Goal: Information Seeking & Learning: Learn about a topic

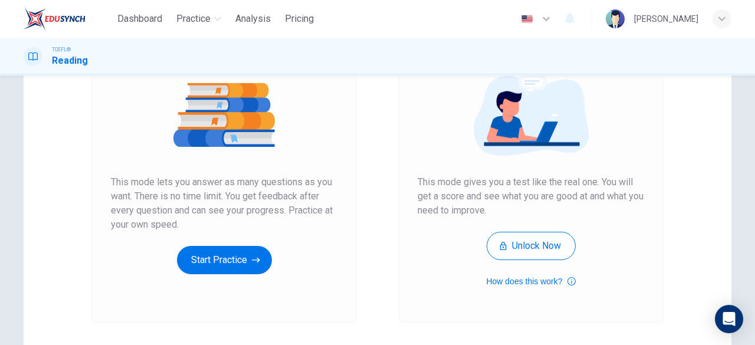
scroll to position [153, 0]
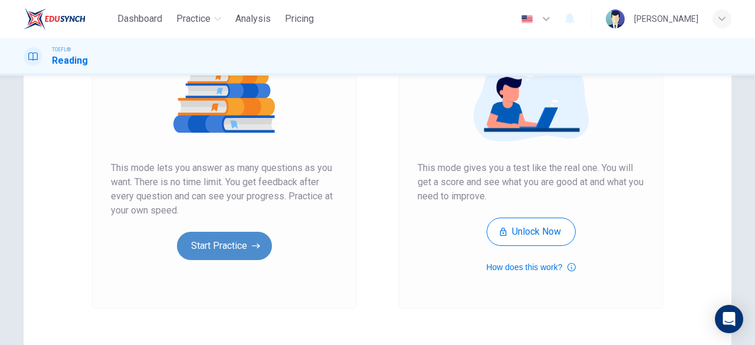
click at [223, 253] on button "Start Practice" at bounding box center [224, 246] width 95 height 28
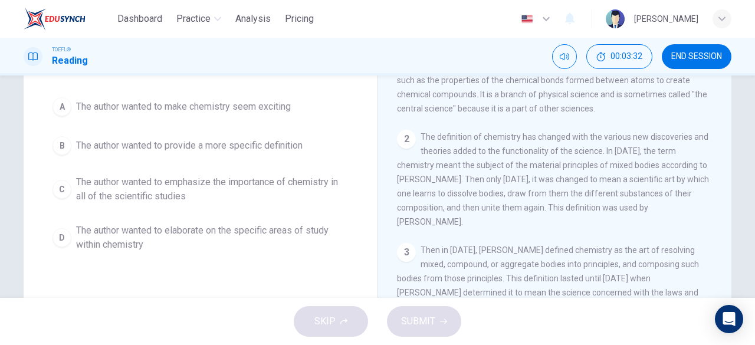
scroll to position [107, 0]
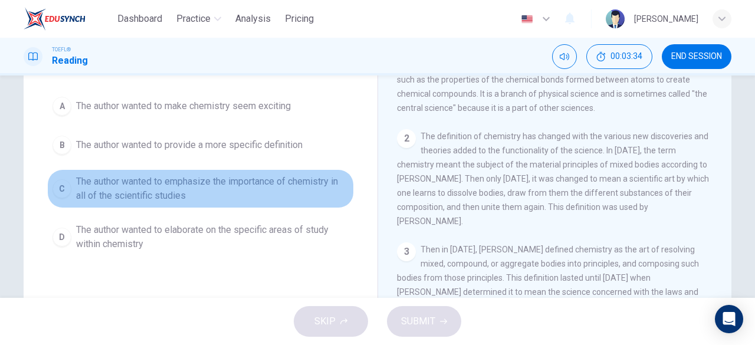
click at [121, 185] on span "The author wanted to emphasize the importance of chemistry in all of the scient…" at bounding box center [212, 189] width 272 height 28
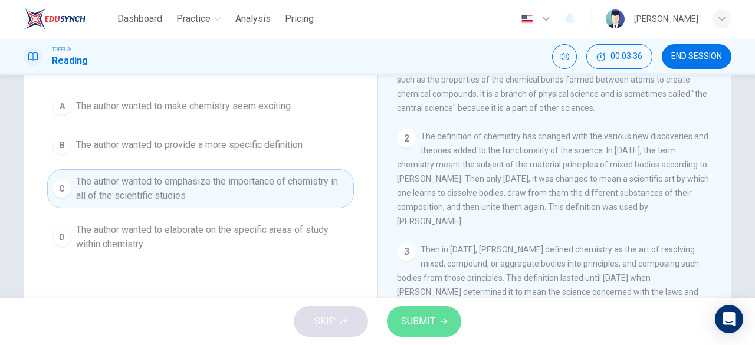
click at [421, 326] on span "SUBMIT" at bounding box center [418, 321] width 34 height 17
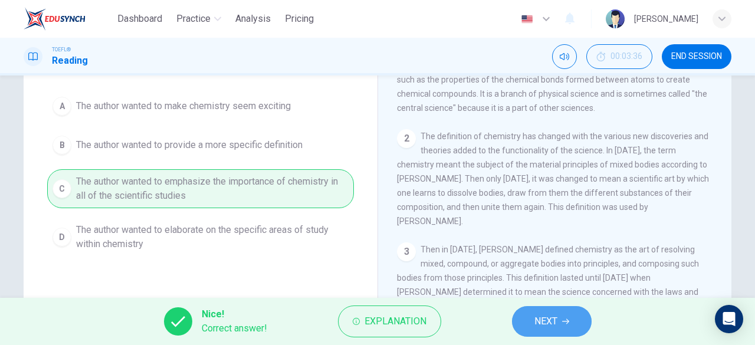
click at [536, 325] on span "NEXT" at bounding box center [545, 321] width 23 height 17
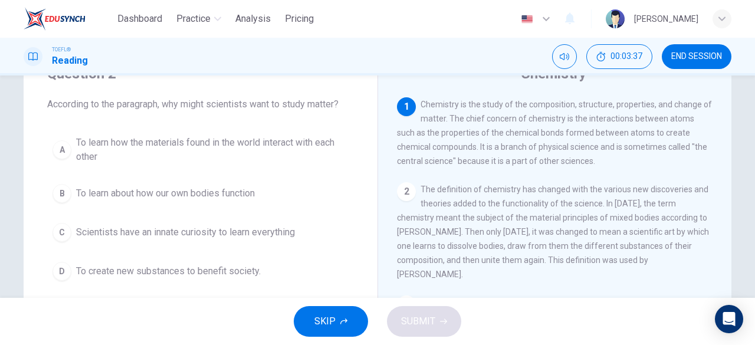
scroll to position [54, 0]
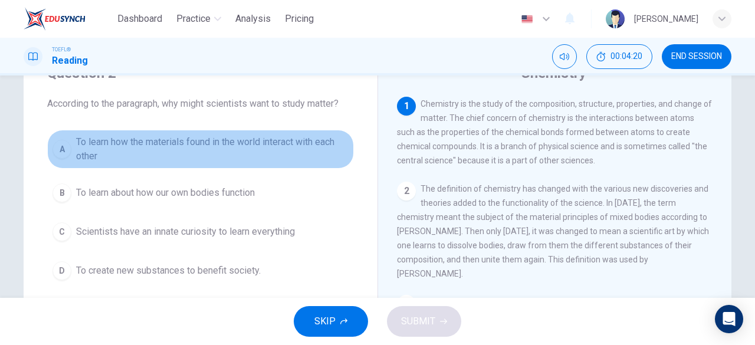
click at [100, 145] on span "To learn how the materials found in the world interact with each other" at bounding box center [212, 149] width 272 height 28
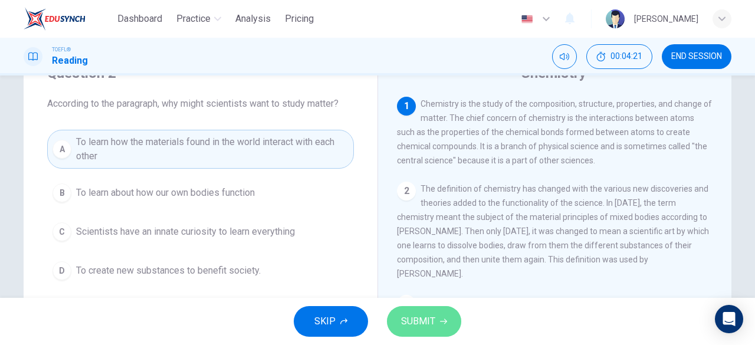
click at [425, 320] on span "SUBMIT" at bounding box center [418, 321] width 34 height 17
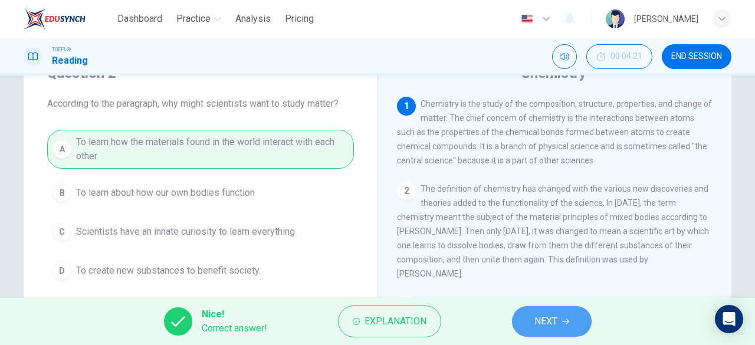
click at [549, 320] on span "NEXT" at bounding box center [545, 321] width 23 height 17
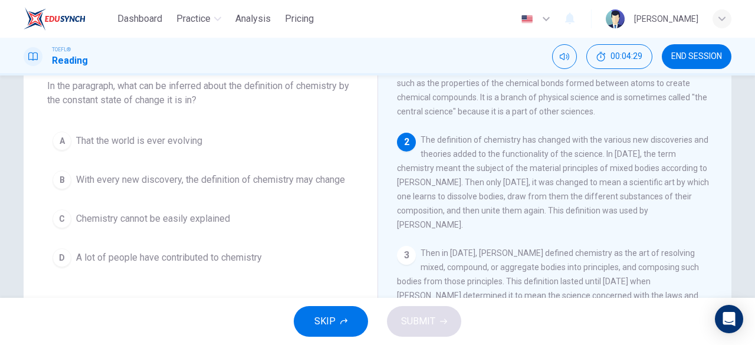
scroll to position [32, 0]
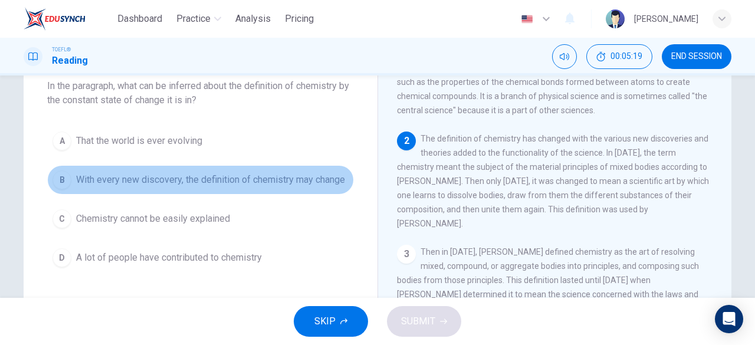
click at [175, 176] on span "With every new discovery, the definition of chemistry may change" at bounding box center [210, 180] width 269 height 14
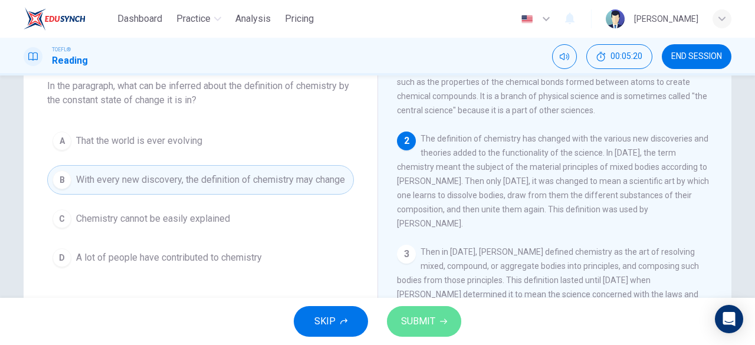
click at [415, 318] on span "SUBMIT" at bounding box center [418, 321] width 34 height 17
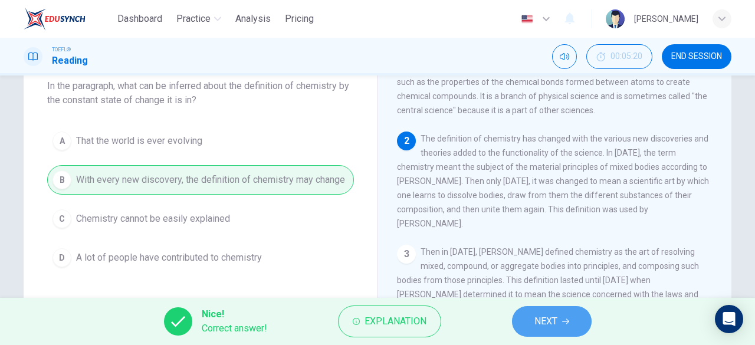
click at [546, 319] on span "NEXT" at bounding box center [545, 321] width 23 height 17
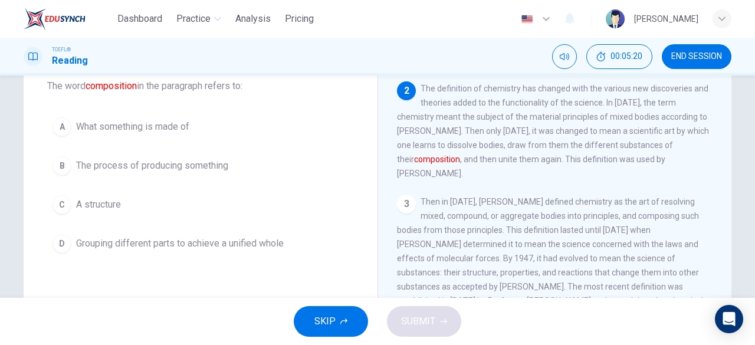
scroll to position [87, 0]
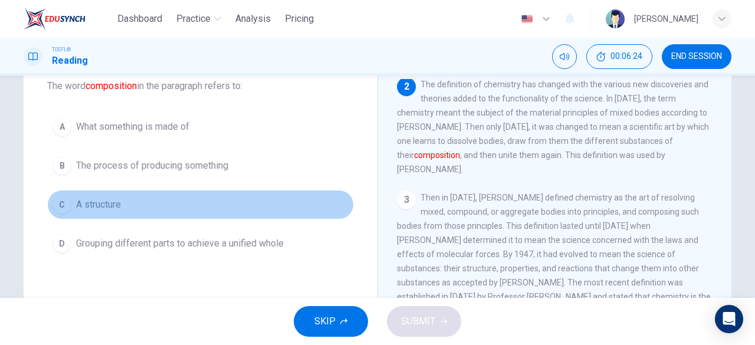
click at [76, 203] on span "A structure" at bounding box center [98, 205] width 45 height 14
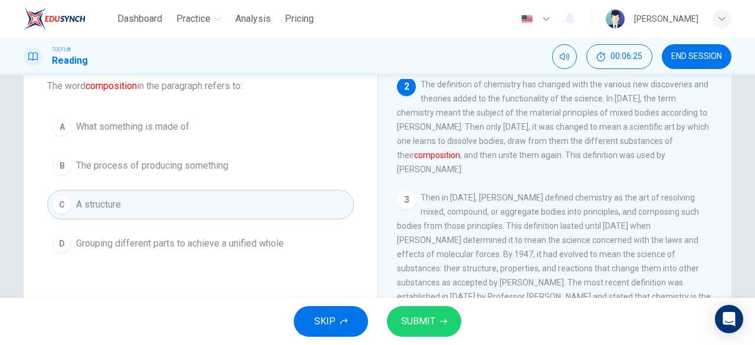
click at [418, 329] on span "SUBMIT" at bounding box center [418, 321] width 34 height 17
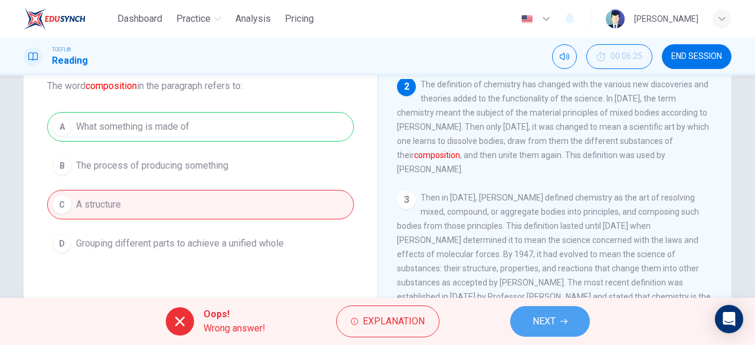
click at [544, 319] on span "NEXT" at bounding box center [544, 321] width 23 height 17
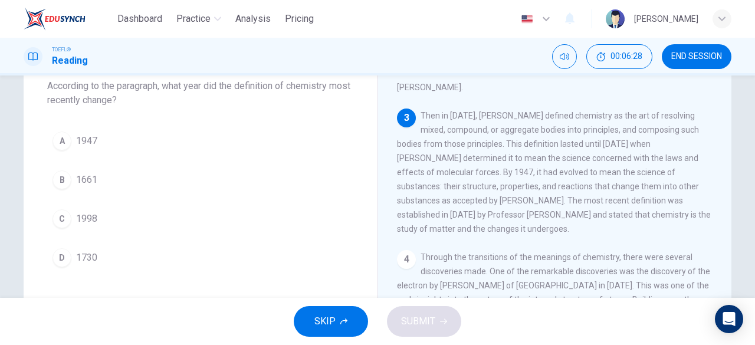
scroll to position [169, 0]
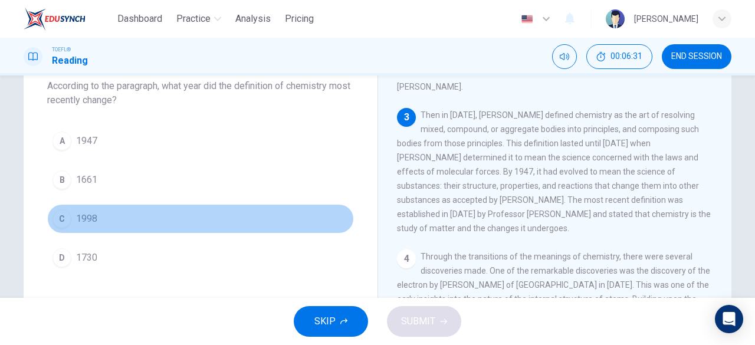
click at [66, 213] on div "C" at bounding box center [61, 218] width 19 height 19
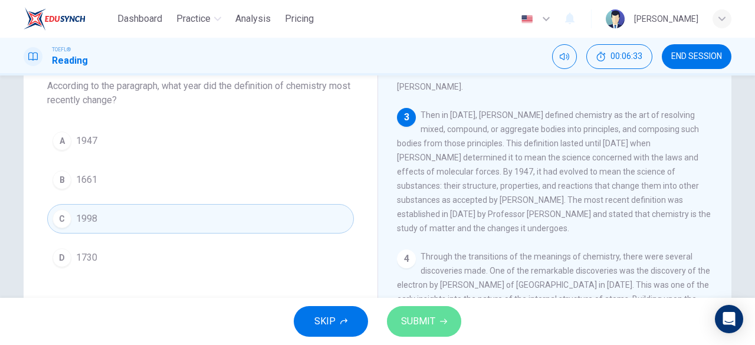
click at [410, 319] on span "SUBMIT" at bounding box center [418, 321] width 34 height 17
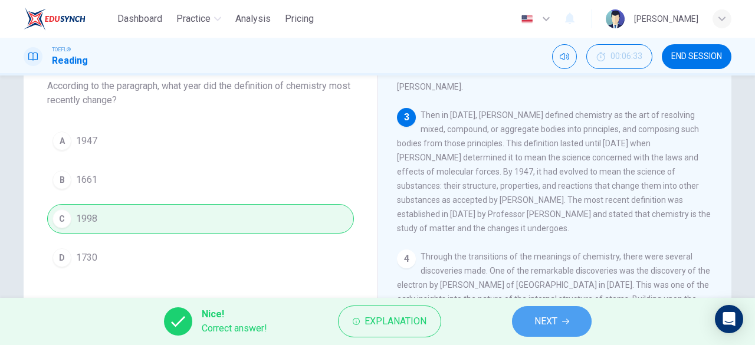
click at [569, 321] on icon "button" at bounding box center [565, 321] width 7 height 5
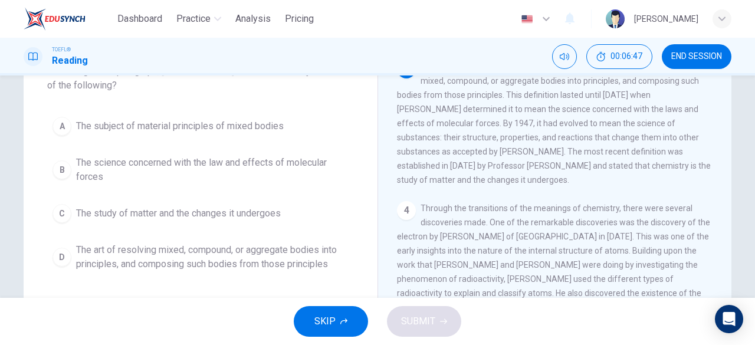
scroll to position [80, 0]
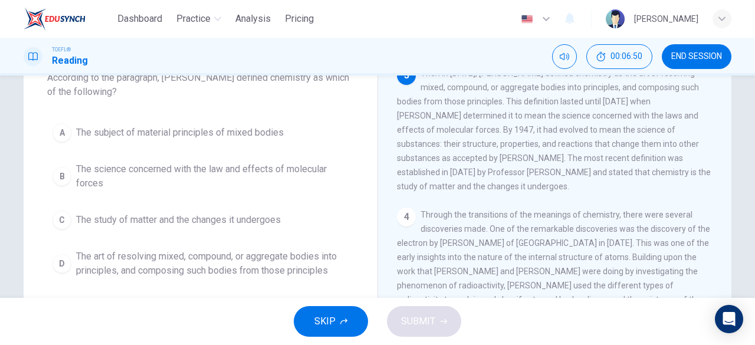
click at [247, 279] on button "D The art of resolving mixed, compound, or aggregate bodies into principles, an…" at bounding box center [200, 263] width 307 height 39
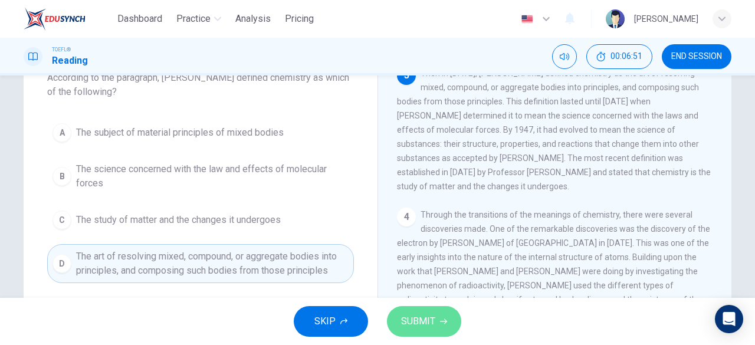
click at [420, 317] on span "SUBMIT" at bounding box center [418, 321] width 34 height 17
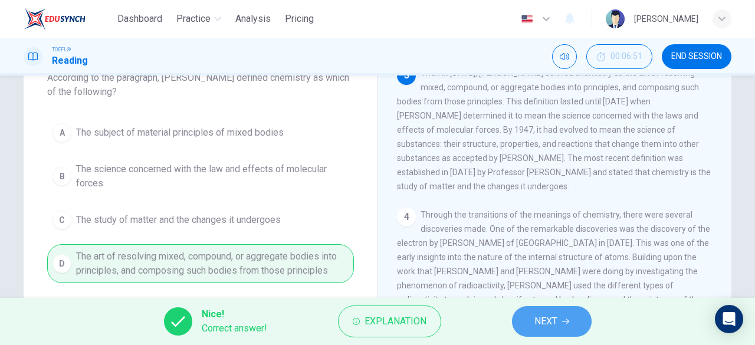
click at [575, 312] on button "NEXT" at bounding box center [552, 321] width 80 height 31
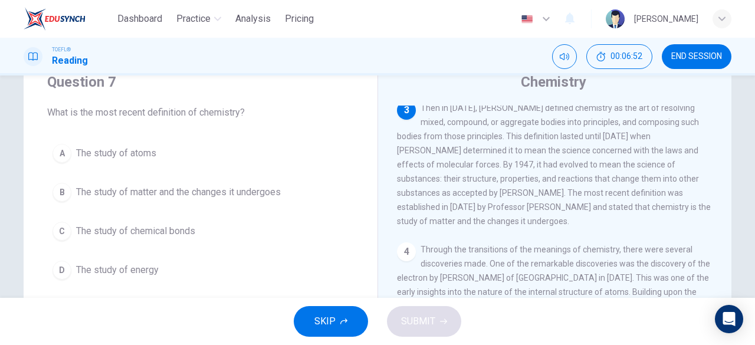
scroll to position [40, 0]
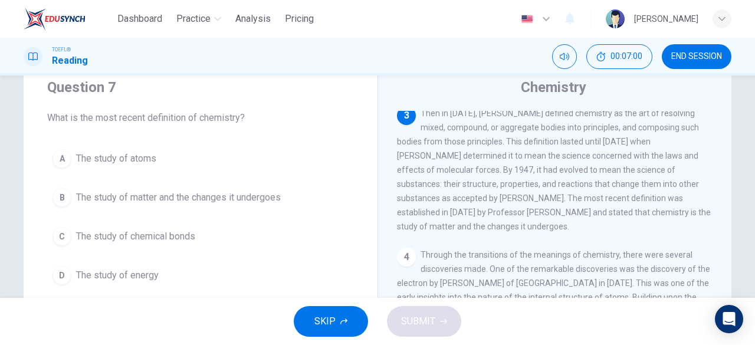
click at [212, 194] on span "The study of matter and the changes it undergoes" at bounding box center [178, 198] width 205 height 14
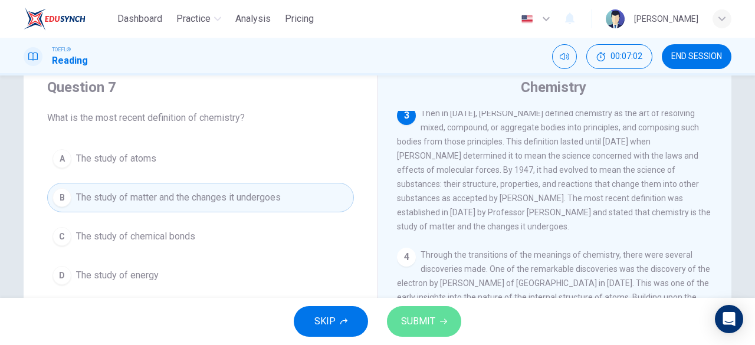
click at [452, 317] on button "SUBMIT" at bounding box center [424, 321] width 74 height 31
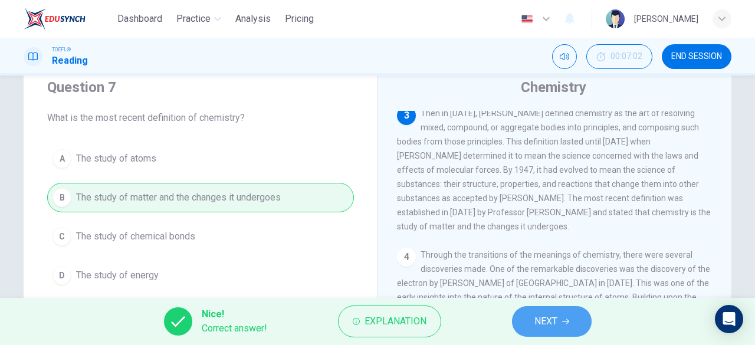
click at [547, 325] on span "NEXT" at bounding box center [545, 321] width 23 height 17
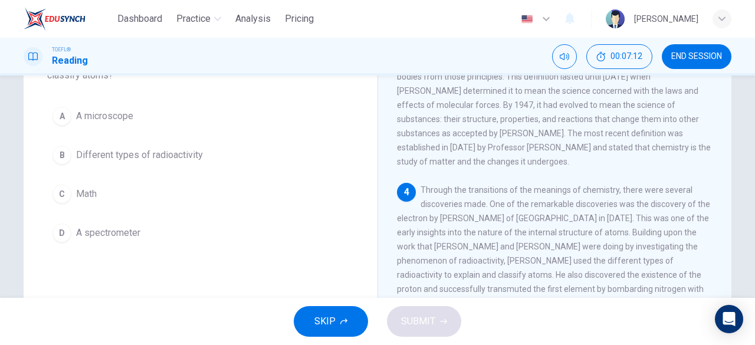
scroll to position [96, 0]
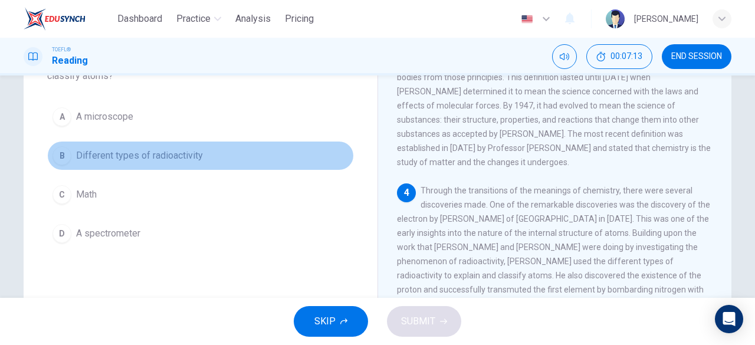
click at [131, 156] on span "Different types of radioactivity" at bounding box center [139, 156] width 127 height 14
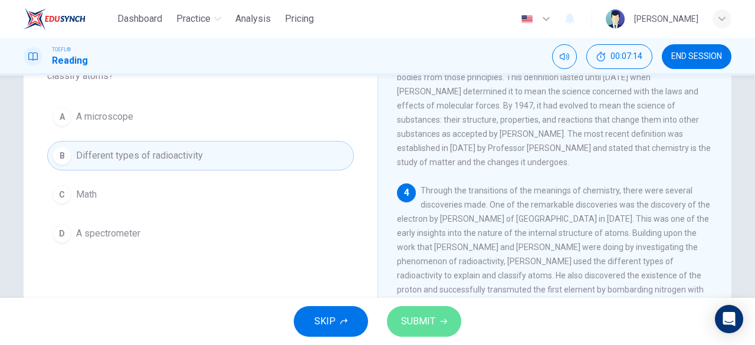
click at [412, 323] on span "SUBMIT" at bounding box center [418, 321] width 34 height 17
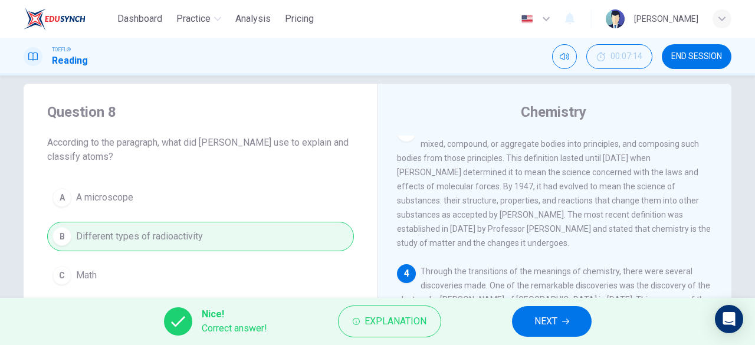
scroll to position [9, 0]
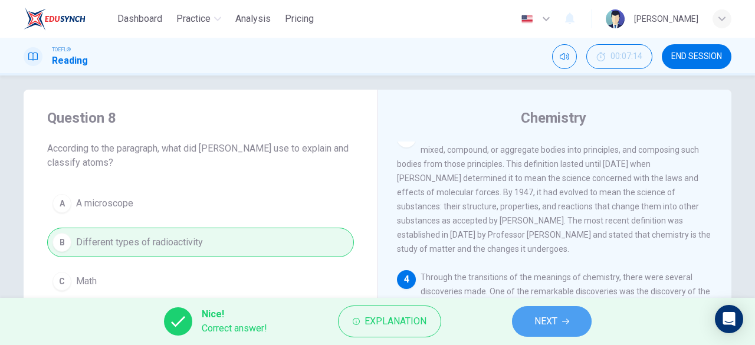
click at [563, 332] on button "NEXT" at bounding box center [552, 321] width 80 height 31
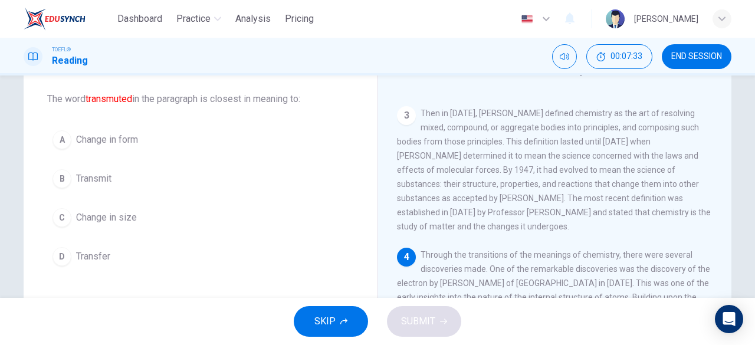
scroll to position [191, 0]
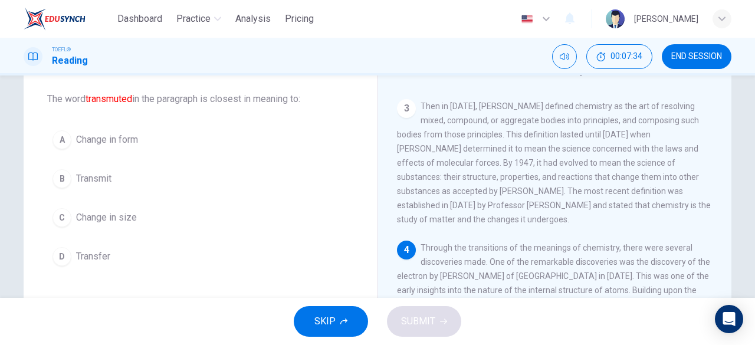
click at [93, 135] on span "Change in form" at bounding box center [107, 140] width 62 height 14
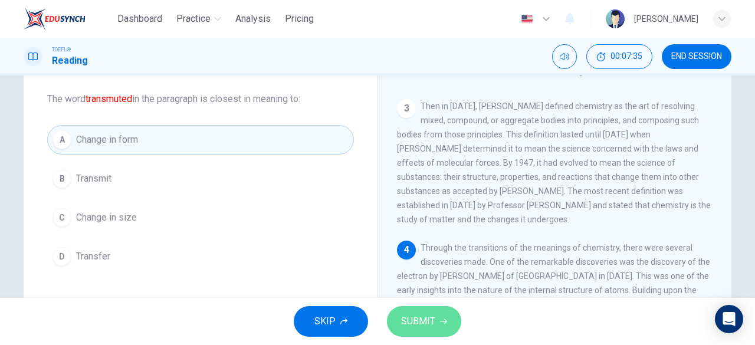
click at [440, 326] on button "SUBMIT" at bounding box center [424, 321] width 74 height 31
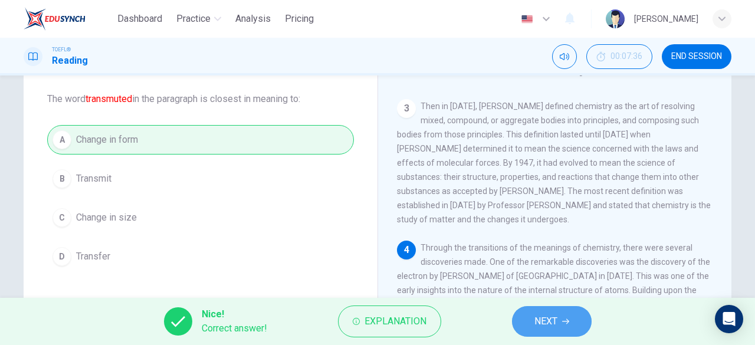
click at [544, 324] on span "NEXT" at bounding box center [545, 321] width 23 height 17
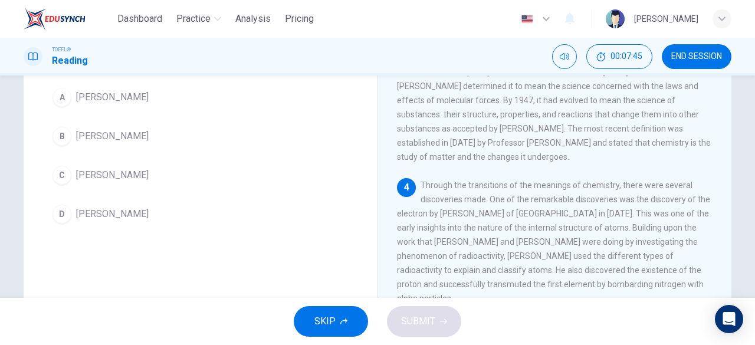
scroll to position [57, 0]
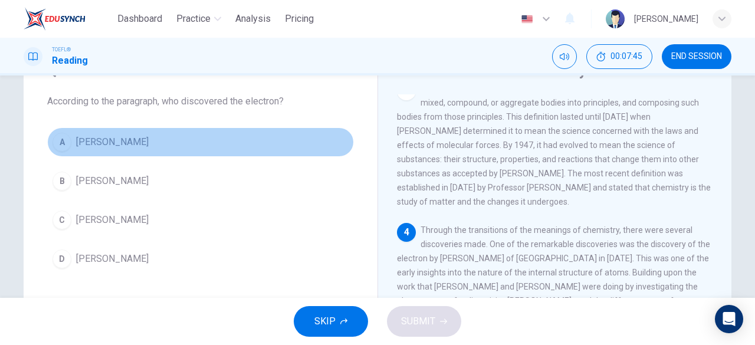
click at [112, 142] on span "[PERSON_NAME]" at bounding box center [112, 142] width 73 height 14
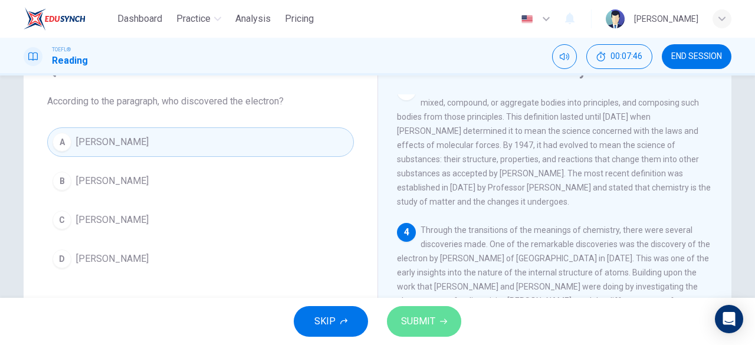
click at [426, 327] on span "SUBMIT" at bounding box center [418, 321] width 34 height 17
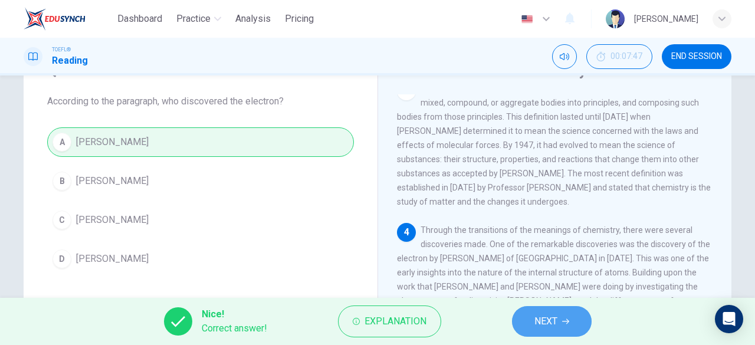
click at [519, 331] on button "NEXT" at bounding box center [552, 321] width 80 height 31
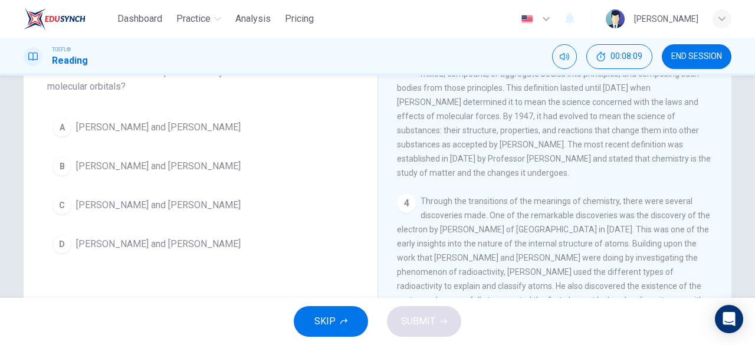
scroll to position [82, 0]
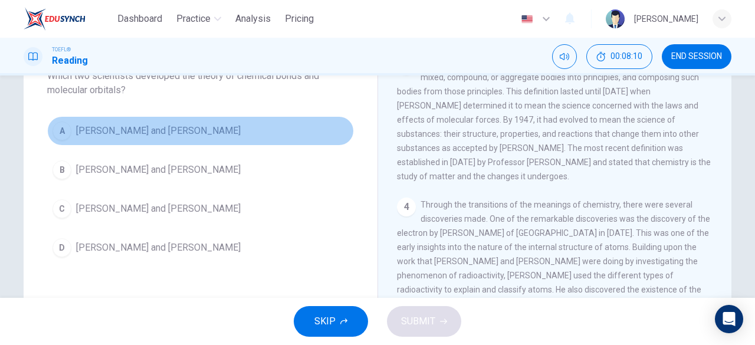
click at [148, 128] on span "[PERSON_NAME] and [PERSON_NAME]" at bounding box center [158, 131] width 165 height 14
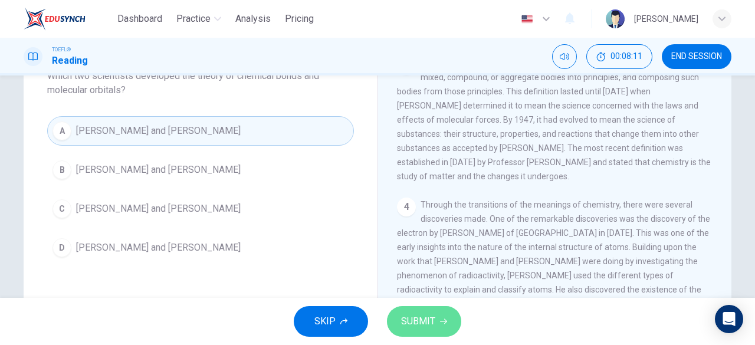
click at [433, 318] on span "SUBMIT" at bounding box center [418, 321] width 34 height 17
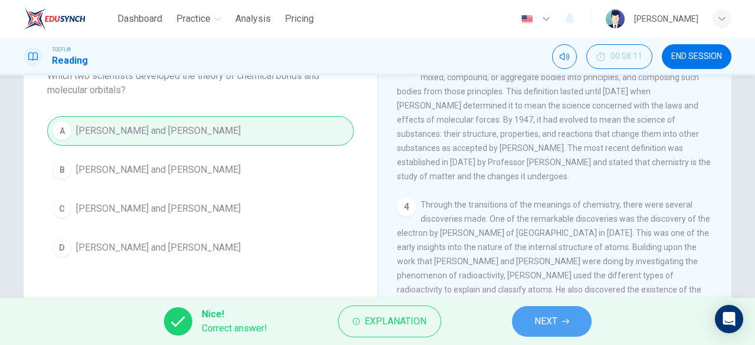
click at [544, 320] on span "NEXT" at bounding box center [545, 321] width 23 height 17
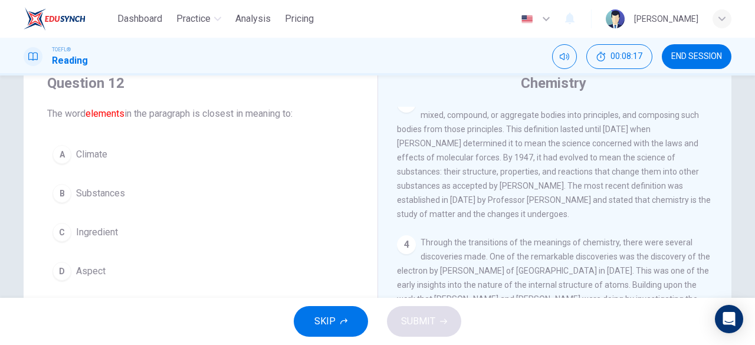
scroll to position [44, 0]
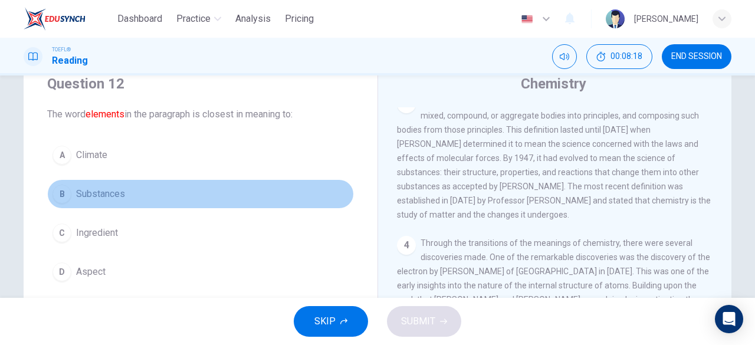
click at [103, 194] on span "Substances" at bounding box center [100, 194] width 49 height 14
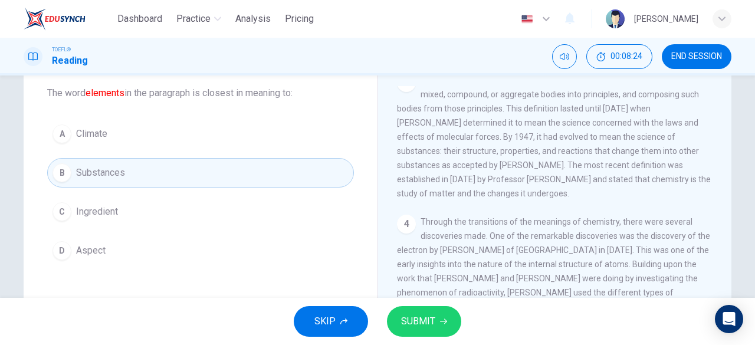
scroll to position [80, 0]
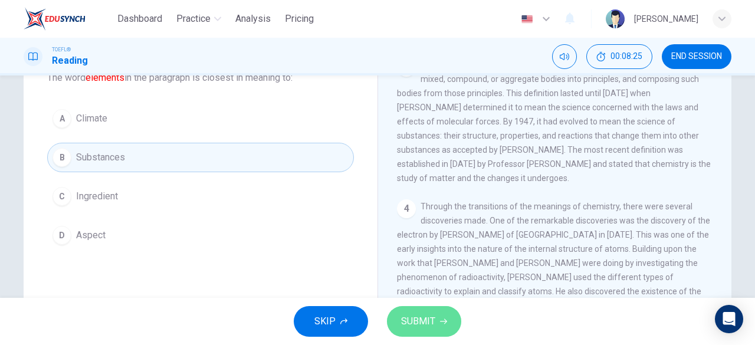
click at [425, 324] on span "SUBMIT" at bounding box center [418, 321] width 34 height 17
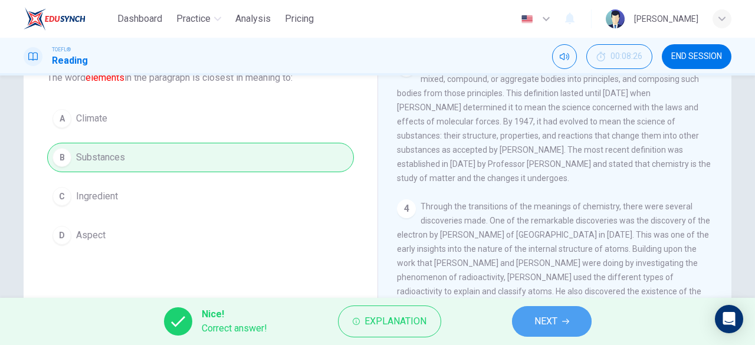
click at [543, 320] on span "NEXT" at bounding box center [545, 321] width 23 height 17
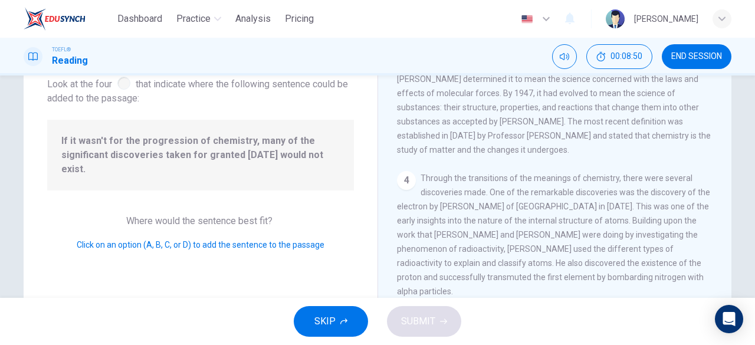
scroll to position [235, 0]
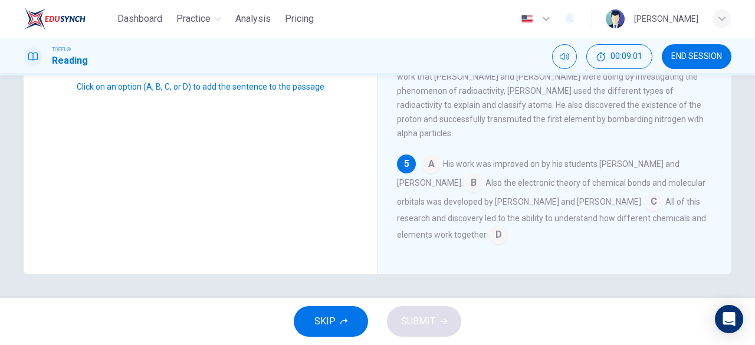
click at [489, 235] on input at bounding box center [498, 235] width 19 height 19
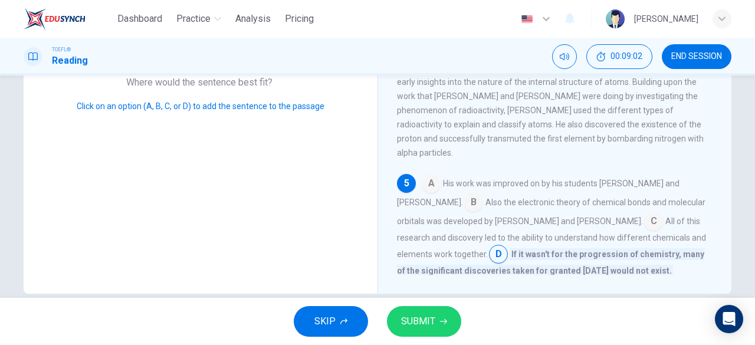
scroll to position [215, 0]
click at [443, 313] on button "SUBMIT" at bounding box center [424, 321] width 74 height 31
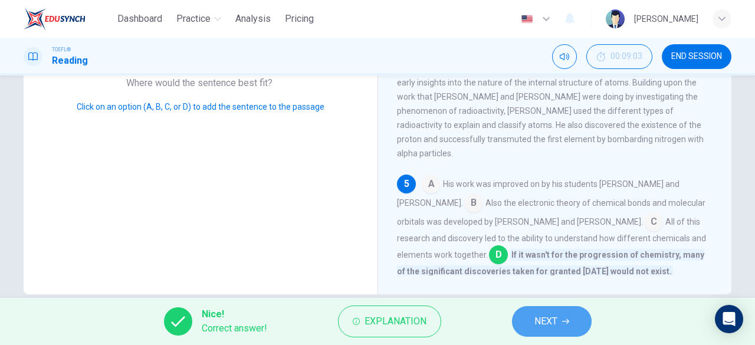
click at [538, 309] on button "NEXT" at bounding box center [552, 321] width 80 height 31
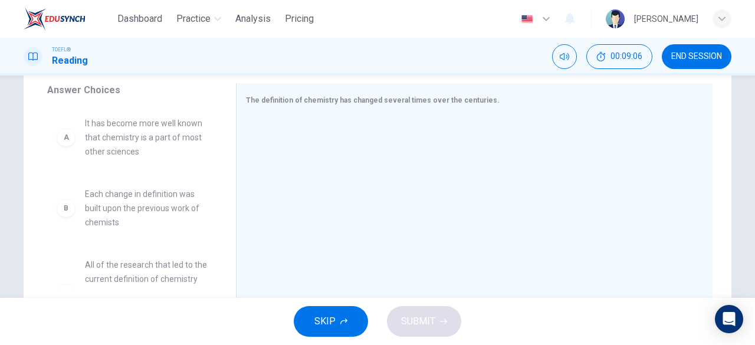
scroll to position [197, 0]
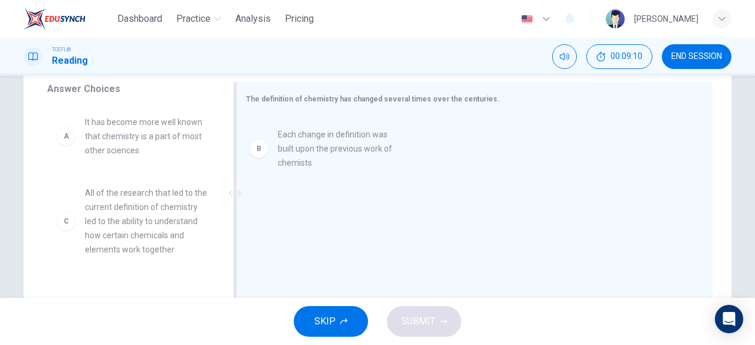
drag, startPoint x: 124, startPoint y: 206, endPoint x: 340, endPoint y: 147, distance: 224.3
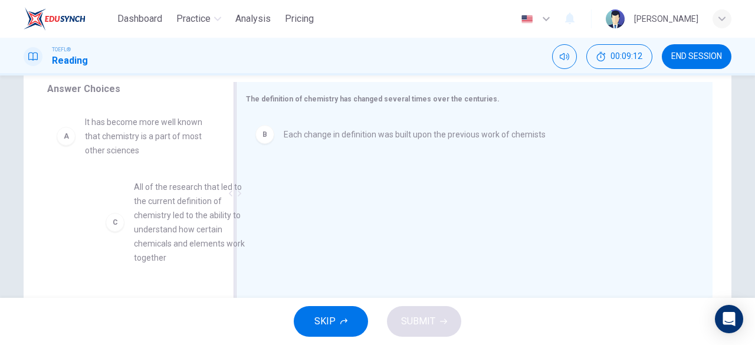
drag, startPoint x: 164, startPoint y: 209, endPoint x: 356, endPoint y: 176, distance: 195.0
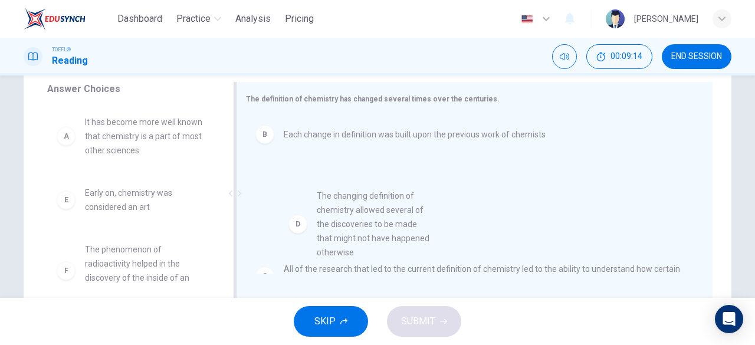
drag, startPoint x: 150, startPoint y: 209, endPoint x: 399, endPoint y: 213, distance: 249.5
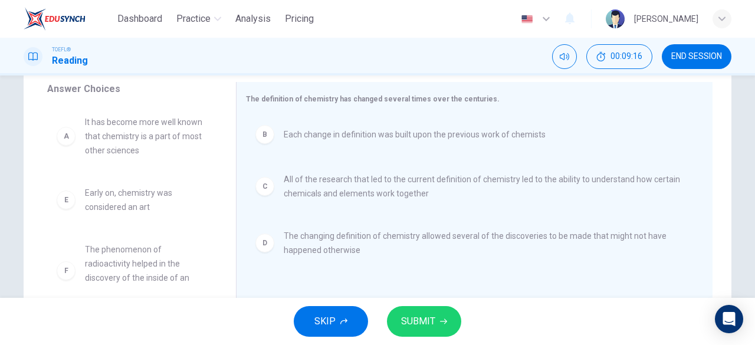
scroll to position [21, 0]
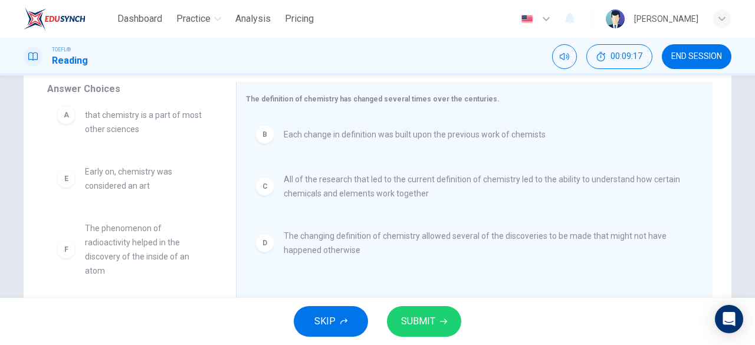
click at [425, 320] on span "SUBMIT" at bounding box center [418, 321] width 34 height 17
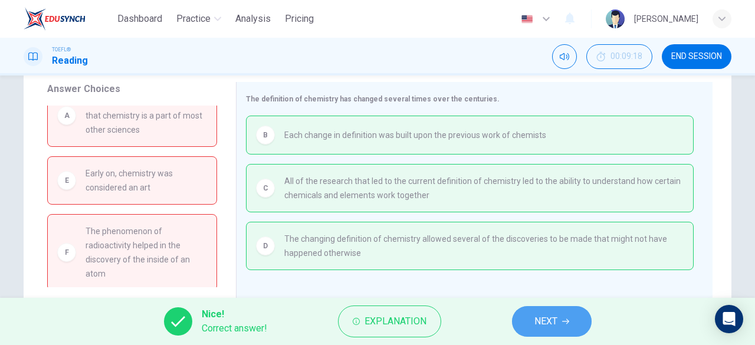
click at [567, 326] on button "NEXT" at bounding box center [552, 321] width 80 height 31
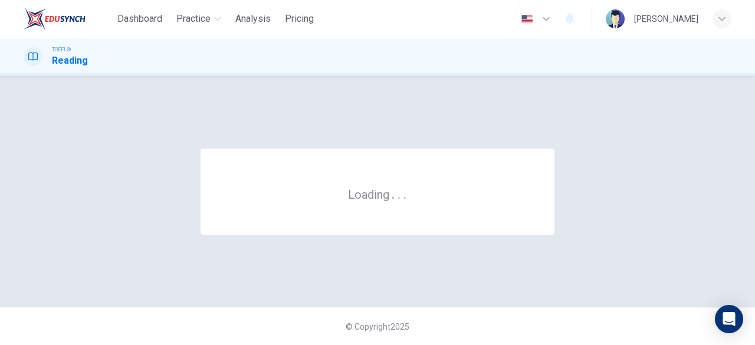
scroll to position [0, 0]
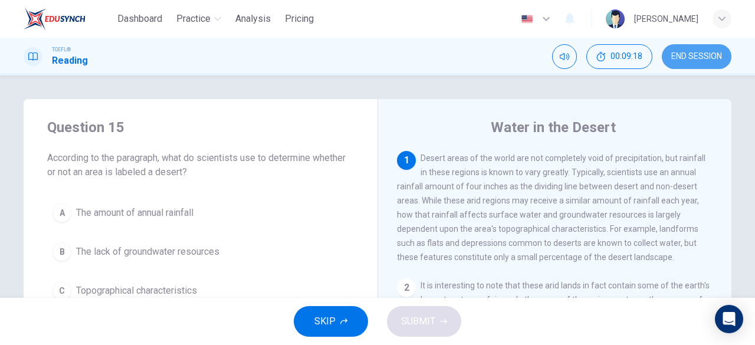
click at [701, 63] on button "END SESSION" at bounding box center [697, 56] width 70 height 25
